Goal: Task Accomplishment & Management: Complete application form

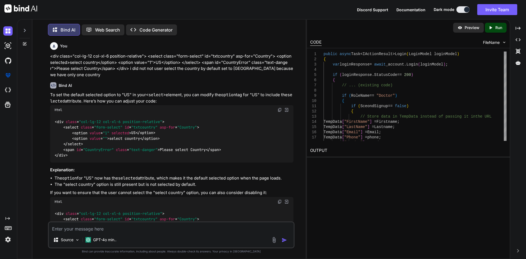
scroll to position [5817, 0]
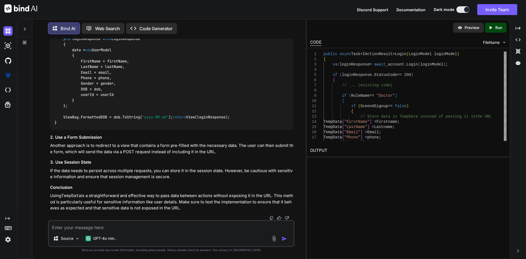
type textarea "@model InfraredIV.Core.WebRequestModel.LoginResponse <body> <input type="hidden…"
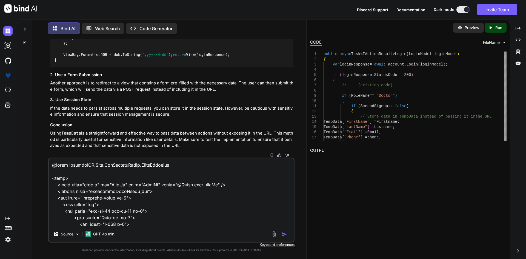
scroll to position [3432, 0]
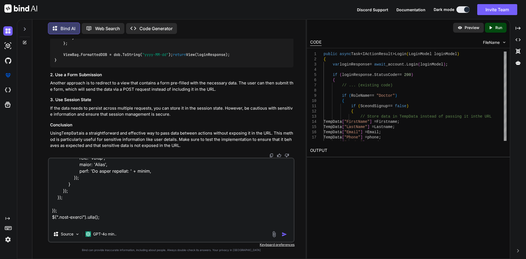
type textarea "x"
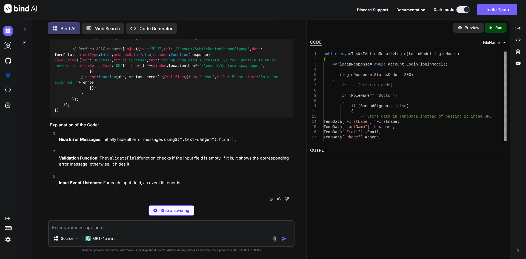
scroll to position [7139, 0]
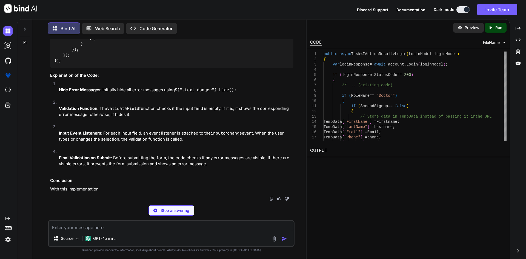
type textarea "x"
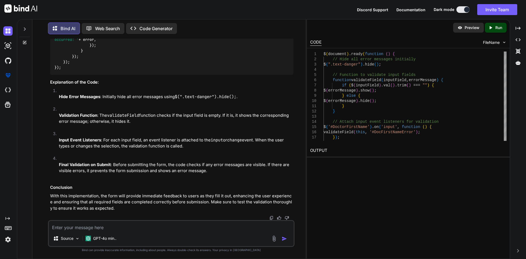
scroll to position [7290, 0]
drag, startPoint x: 62, startPoint y: 67, endPoint x: 108, endPoint y: 198, distance: 138.5
copy code "function validateField ( inputField, errorMessage ) { if ($(inputField). val ()…"
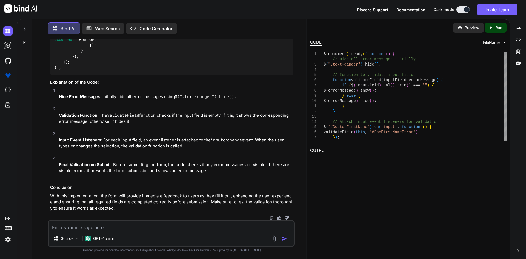
scroll to position [7098, 0]
drag, startPoint x: 62, startPoint y: 173, endPoint x: 129, endPoint y: 179, distance: 66.8
copy code "$( ".text-danger" ). hide ();"
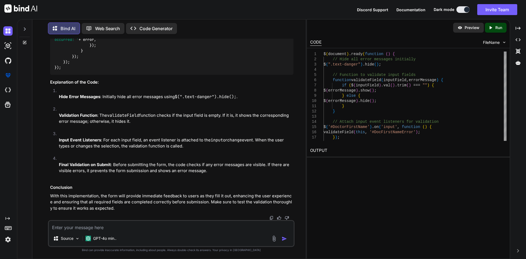
drag, startPoint x: 64, startPoint y: 101, endPoint x: 144, endPoint y: 192, distance: 121.2
copy code "$( '#DocMedicalLiscenceNumber' ). on ( 'input' , function ( ) { validateField (…"
drag, startPoint x: 72, startPoint y: 63, endPoint x: 82, endPoint y: 96, distance: 35.1
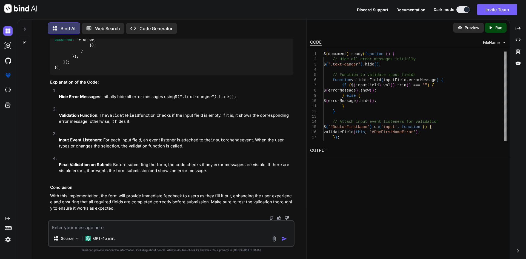
copy code "let isValid = true ; $( '.text-danger' ). each ( function ( ) { if ($( this ). …"
drag, startPoint x: 72, startPoint y: 104, endPoint x: 83, endPoint y: 140, distance: 38.1
copy code "if (!isValid) { Swal . fire ({ icon : 'error' , title : 'Error' , text : 'Pleas…"
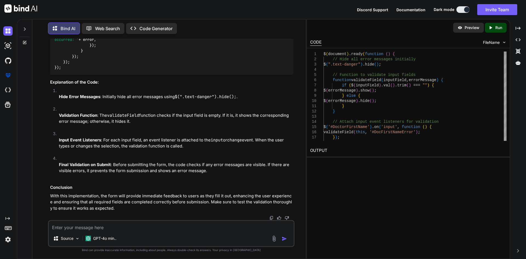
scroll to position [7870, 0]
drag, startPoint x: 116, startPoint y: 115, endPoint x: 247, endPoint y: 119, distance: 131.3
click at [247, 25] on span "'Signup completed successfully! Your profile is under review.'" at bounding box center [167, 20] width 224 height 10
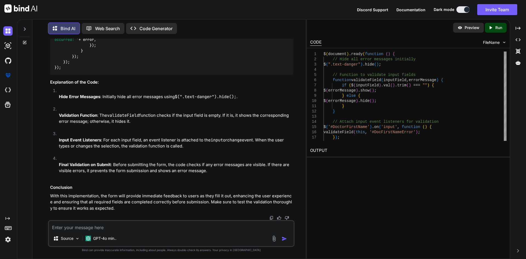
click at [139, 227] on textarea at bounding box center [171, 226] width 245 height 10
paste textarea "$(document).ready(function () { $(".text-danger").hide(); function validateFiel…"
type textarea "$(document).ready(function () { $(".text-danger").hide(); function validateFiel…"
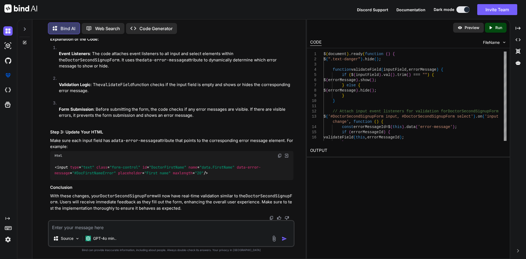
scroll to position [8440, 0]
click at [138, 233] on div "Source GPT-4o min.." at bounding box center [171, 239] width 245 height 13
click at [117, 224] on textarea at bounding box center [171, 226] width 245 height 10
paste textarea "@model InfraredIV.Core.WebRequestModel.LoginResponse <body> <input type="hidden…"
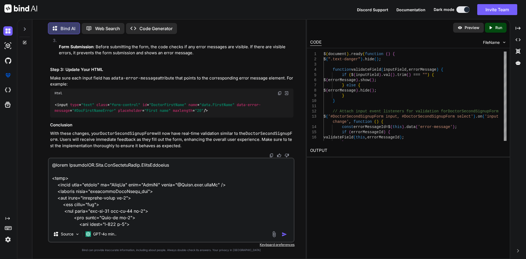
scroll to position [4103, 0]
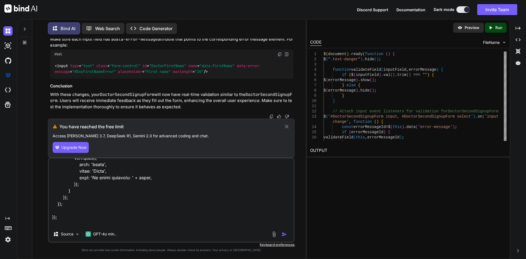
type textarea "@model InfraredIV.Core.WebRequestModel.LoginResponse <body> <input type="hidden…"
click at [287, 234] on img "button" at bounding box center [284, 233] width 5 height 5
click at [285, 125] on icon at bounding box center [287, 126] width 6 height 7
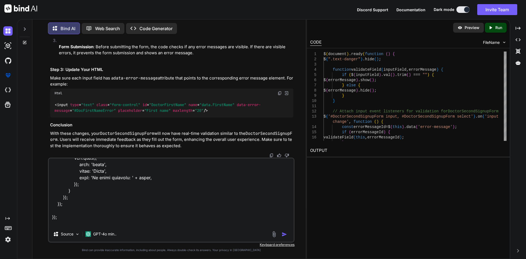
click at [203, 188] on textarea at bounding box center [171, 192] width 245 height 68
click at [283, 231] on img "button" at bounding box center [284, 233] width 5 height 5
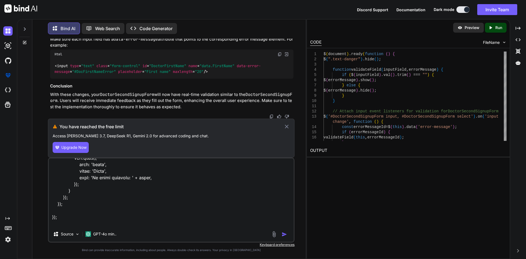
click at [64, 147] on span "Upgrade Now" at bounding box center [73, 147] width 25 height 5
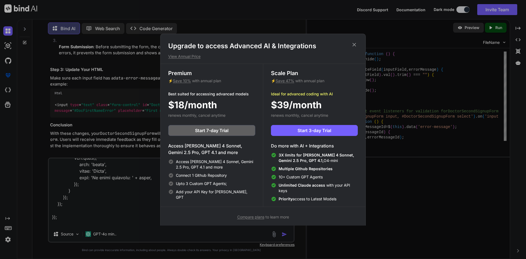
click at [351, 45] on h1 "Upgrade to access Advanced AI & Integrations" at bounding box center [263, 46] width 190 height 9
click at [351, 45] on icon at bounding box center [354, 45] width 6 height 6
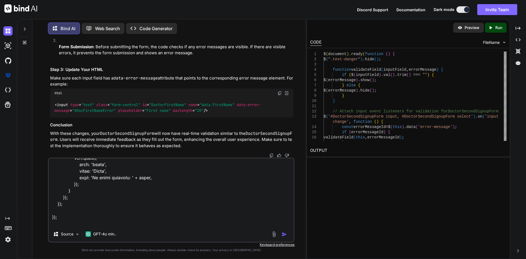
click at [499, 9] on button "Invite Team" at bounding box center [497, 9] width 40 height 11
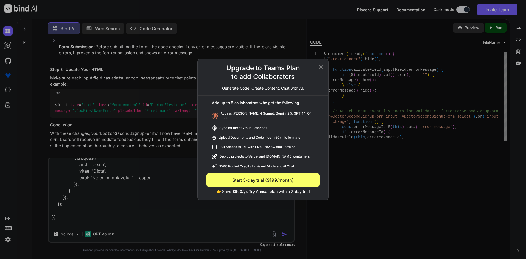
click at [323, 68] on icon at bounding box center [320, 67] width 7 height 7
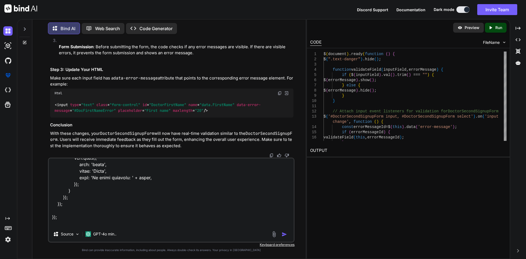
click at [10, 239] on img at bounding box center [7, 239] width 9 height 9
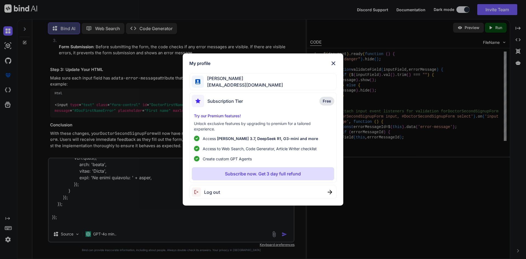
click at [199, 194] on img at bounding box center [198, 191] width 12 height 9
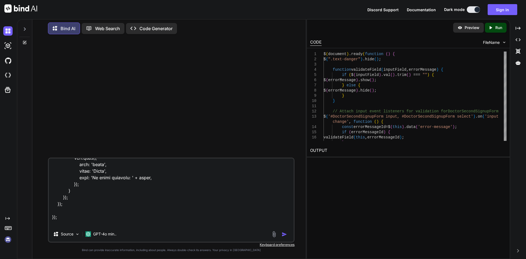
scroll to position [0, 0]
click at [508, 12] on button "Sign in" at bounding box center [503, 9] width 30 height 11
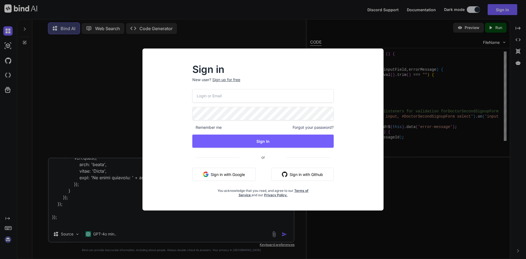
click at [234, 79] on div "Sign up for free" at bounding box center [226, 79] width 28 height 5
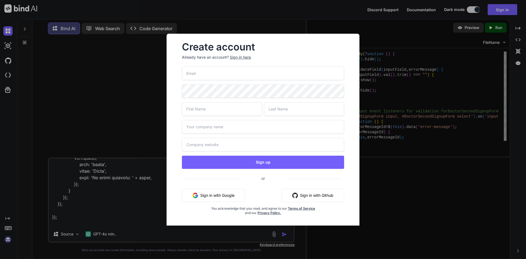
click at [233, 78] on input "email" at bounding box center [263, 73] width 162 height 13
paste input "[EMAIL_ADDRESS][DOMAIN_NAME]"
type input "[EMAIL_ADDRESS][DOMAIN_NAME]"
click at [201, 110] on input "text" at bounding box center [222, 108] width 80 height 13
type input "Ubacare"
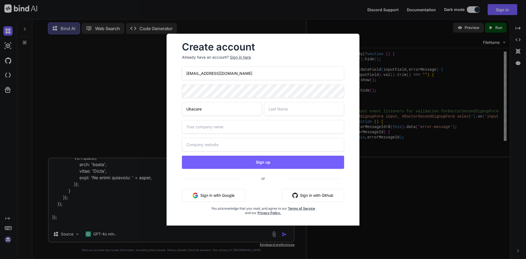
click at [278, 108] on input "text" at bounding box center [304, 108] width 80 height 13
type input "Patient"
click at [211, 124] on input "text" at bounding box center [263, 126] width 162 height 13
type input "Ubacare"
click at [204, 147] on input "text" at bounding box center [263, 144] width 162 height 13
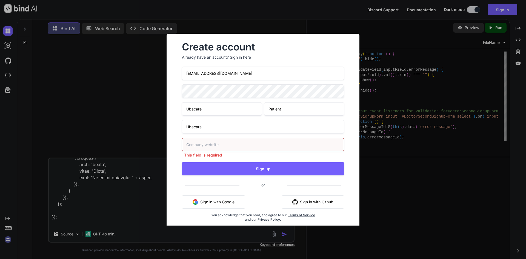
drag, startPoint x: 251, startPoint y: 75, endPoint x: 151, endPoint y: 74, distance: 100.3
click at [151, 74] on div "Create account Already have an account? Sign in here [EMAIL_ADDRESS][DOMAIN_NAM…" at bounding box center [263, 129] width 526 height 259
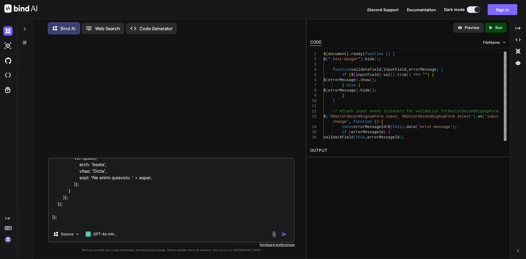
click at [503, 10] on button "Sign in" at bounding box center [503, 9] width 30 height 11
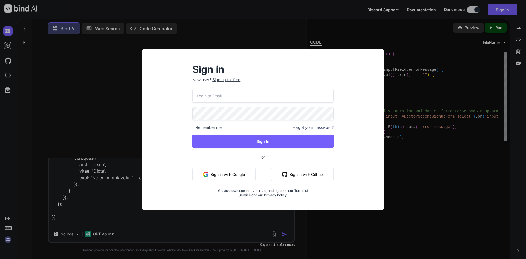
click at [230, 80] on div "Sign up for free" at bounding box center [226, 79] width 28 height 5
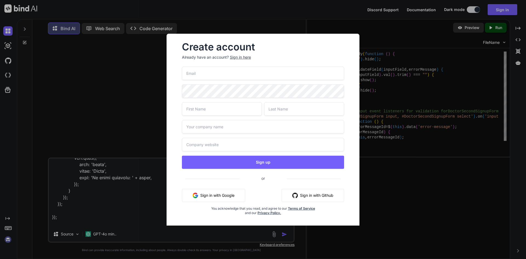
click at [214, 75] on input "email" at bounding box center [263, 73] width 162 height 13
paste input "[EMAIL_ADDRESS][DOMAIN_NAME]"
type input "[EMAIL_ADDRESS][DOMAIN_NAME]"
click at [207, 106] on input "text" at bounding box center [222, 108] width 80 height 13
type input "Ubacare"
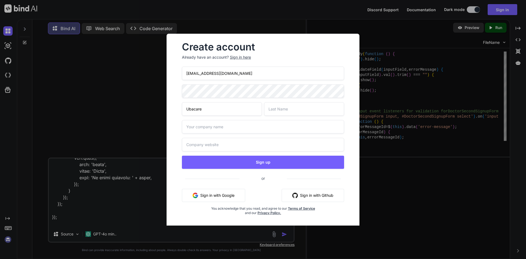
click at [285, 114] on input "text" at bounding box center [304, 108] width 80 height 13
type input "Test"
click at [208, 123] on input "text" at bounding box center [263, 126] width 162 height 13
type input "Ubacare"
click at [204, 144] on input "text" at bounding box center [263, 144] width 162 height 13
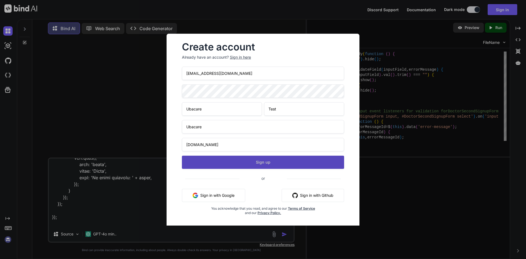
type input "[DOMAIN_NAME]"
click at [264, 163] on button "Sign up" at bounding box center [263, 162] width 162 height 13
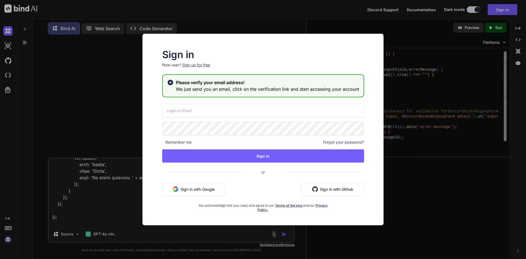
click at [184, 107] on input "email" at bounding box center [263, 110] width 202 height 13
paste input "[EMAIL_ADDRESS][DOMAIN_NAME]"
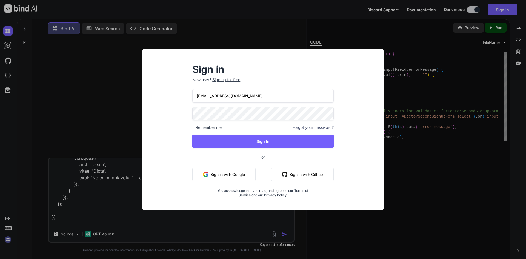
type input "[EMAIL_ADDRESS][DOMAIN_NAME]"
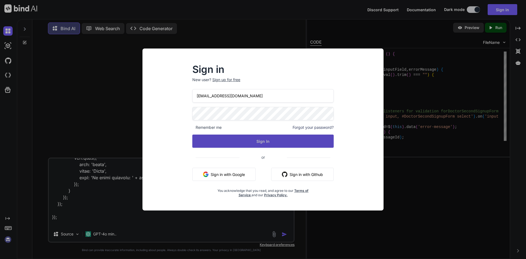
click at [231, 140] on button "Sign In" at bounding box center [262, 141] width 141 height 13
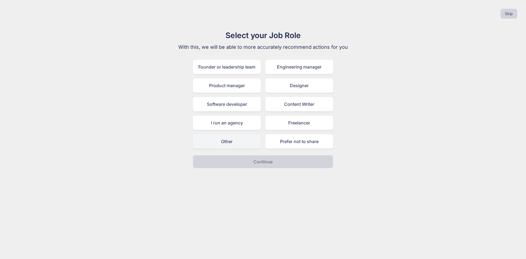
click at [231, 140] on div "Other" at bounding box center [227, 141] width 68 height 14
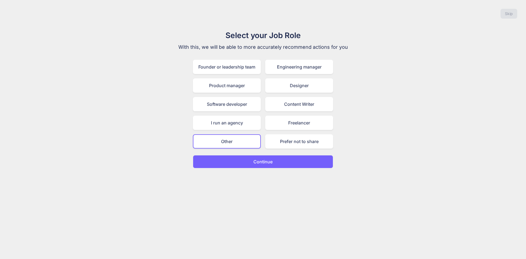
click at [258, 164] on p "Continue" at bounding box center [262, 161] width 19 height 7
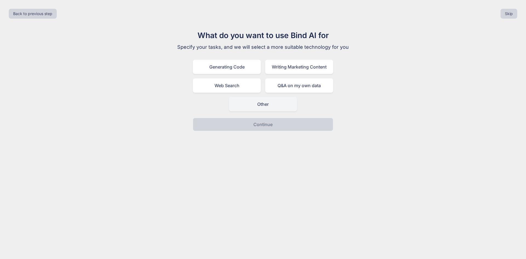
click at [266, 105] on div "Other" at bounding box center [263, 104] width 68 height 14
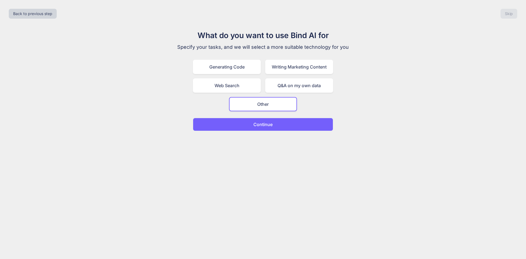
click at [276, 124] on button "Continue" at bounding box center [263, 124] width 140 height 13
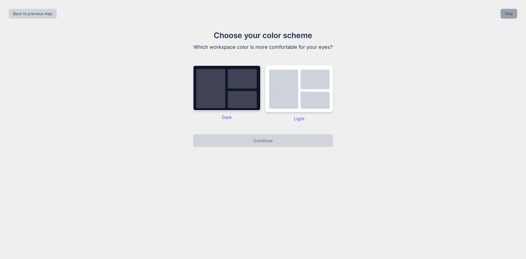
click at [510, 15] on button "Skip" at bounding box center [508, 14] width 17 height 10
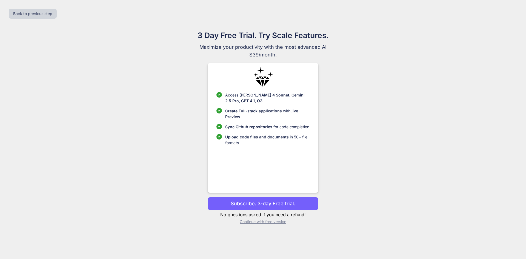
click at [258, 222] on p "Continue with free version" at bounding box center [263, 221] width 110 height 5
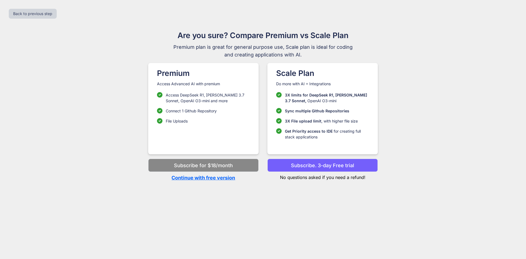
click at [221, 178] on p "Continue with free version" at bounding box center [203, 177] width 110 height 7
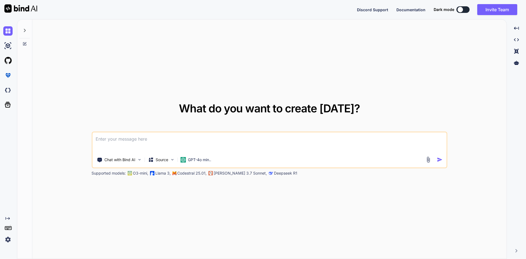
type textarea "x"
paste textarea "@model InfraredIV.Core.WebRequestModel.LoginResponse <body> <input type="hidden…"
type textarea "@model InfraredIV.Core.WebRequestModel.LoginResponse <body> <input type="hidden…"
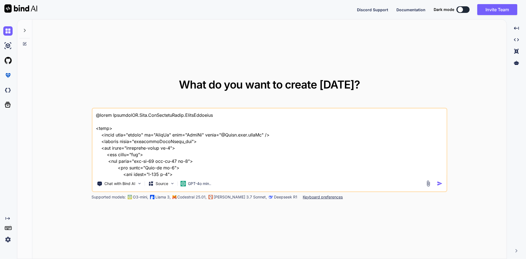
scroll to position [3840, 0]
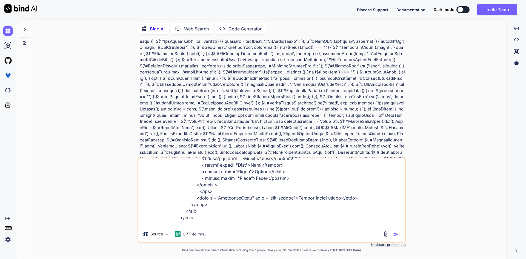
scroll to position [876, 0]
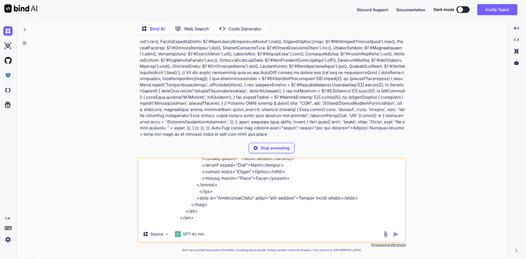
click at [215, 211] on textarea at bounding box center [271, 192] width 267 height 68
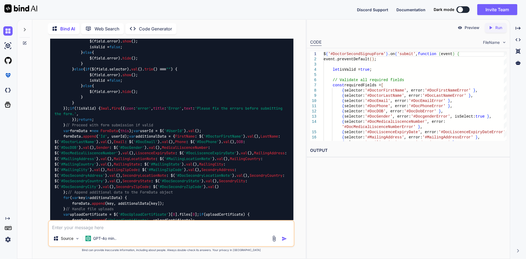
scroll to position [1076, 0]
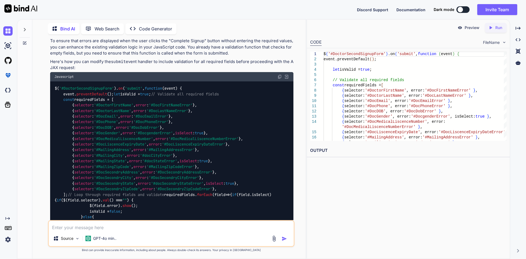
click at [280, 75] on img at bounding box center [280, 77] width 4 height 4
click at [191, 231] on div "Source GPT-4o min.." at bounding box center [171, 233] width 247 height 27
click at [177, 230] on textarea at bounding box center [171, 226] width 245 height 10
paste textarea "@model InfraredIV.Core.WebRequestModel.LoginResponse <body> <input type="hidden…"
type textarea "@model InfraredIV.Core.WebRequestModel.LoginResponse <body> <input type="hidden…"
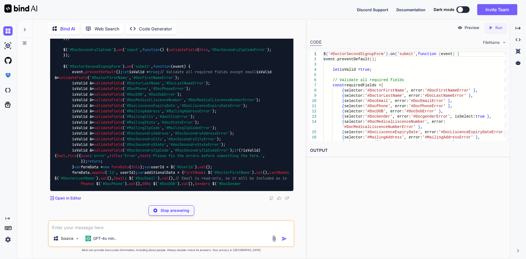
scroll to position [3595, 0]
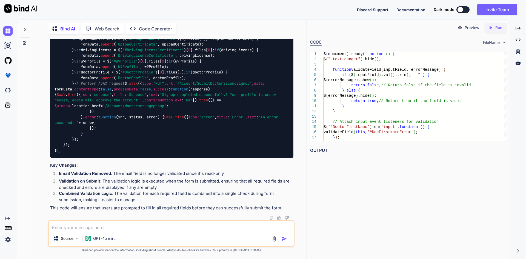
drag, startPoint x: 268, startPoint y: 166, endPoint x: 148, endPoint y: 169, distance: 120.3
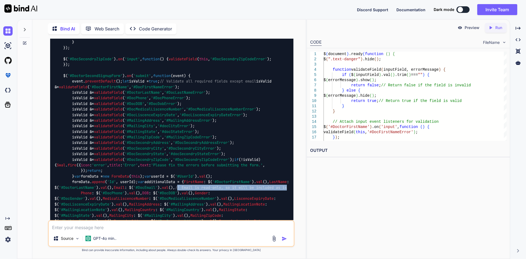
scroll to position [2979, 0]
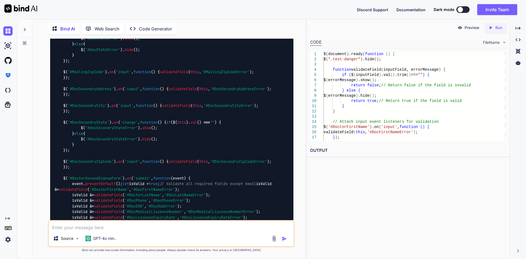
scroll to position [2951, 0]
click at [207, 227] on textarea at bounding box center [171, 226] width 245 height 10
paste textarea "<div class="col-lg-4"> <div class="doctorform-input-label"> <label class="fw-no…"
type textarea "<div class="col-lg-4"> <div class="doctorform-input-label"> <label class="fw-no…"
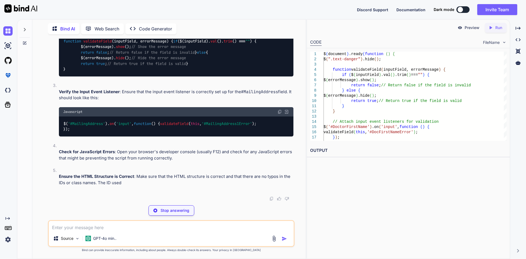
scroll to position [4376, 0]
